Goal: Information Seeking & Learning: Compare options

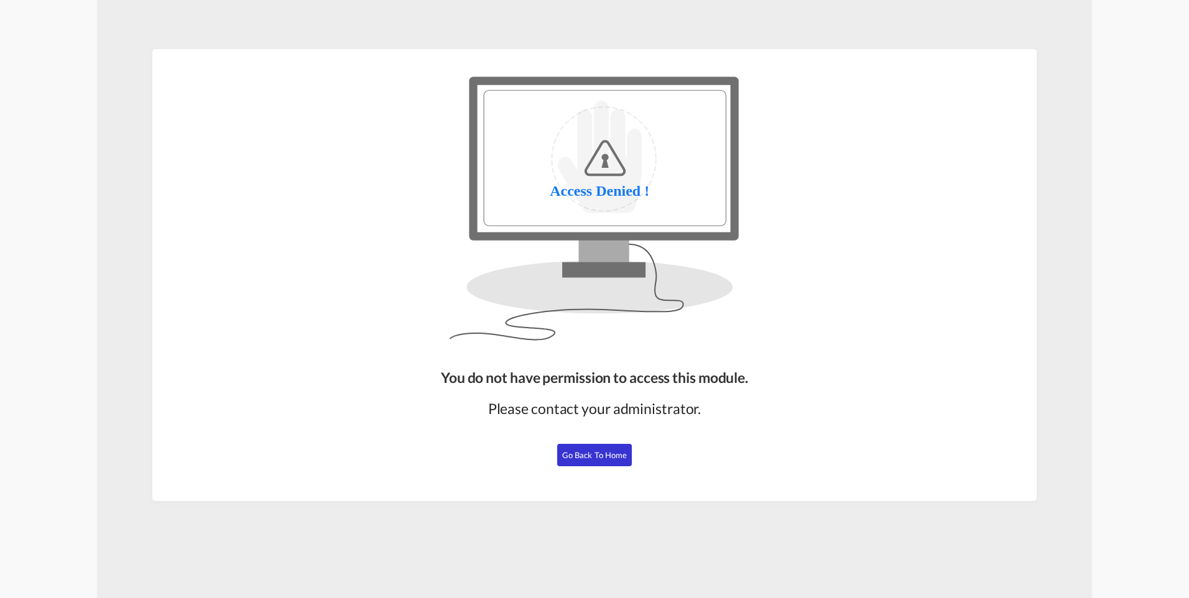
click at [598, 465] on button "Go Back to Home" at bounding box center [594, 455] width 75 height 22
